Goal: Find contact information: Find contact information

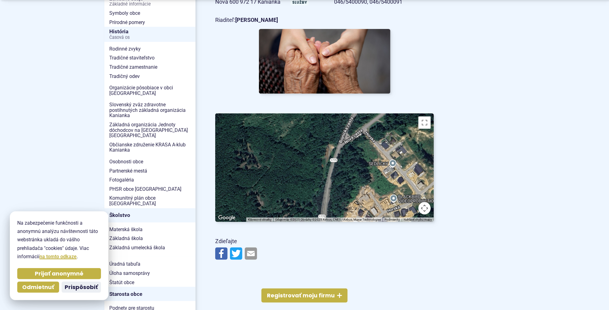
scroll to position [92, 0]
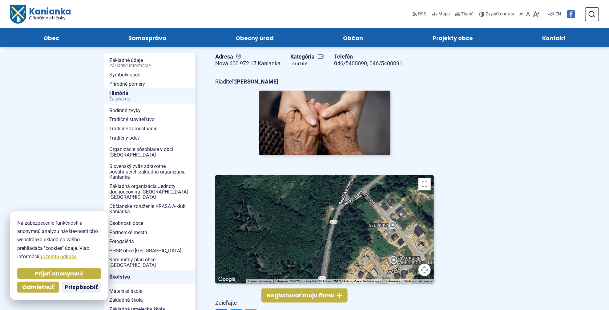
click at [548, 38] on span "Kontakt" at bounding box center [553, 37] width 23 height 19
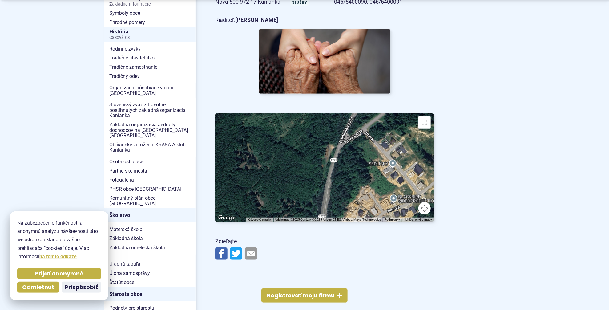
scroll to position [92, 0]
